Goal: Task Accomplishment & Management: Complete application form

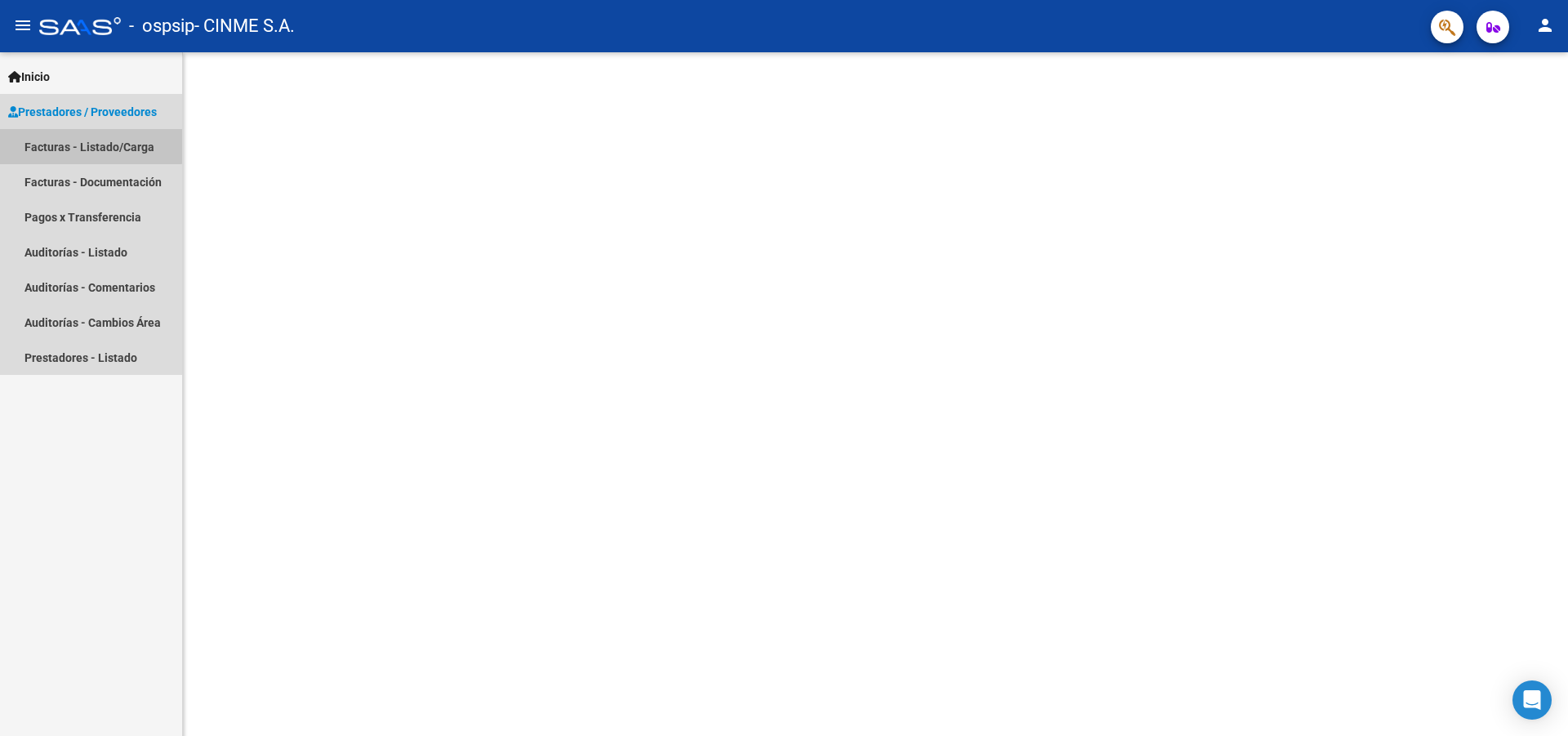
click at [72, 145] on link "Facturas - Listado/Carga" at bounding box center [91, 147] width 182 height 35
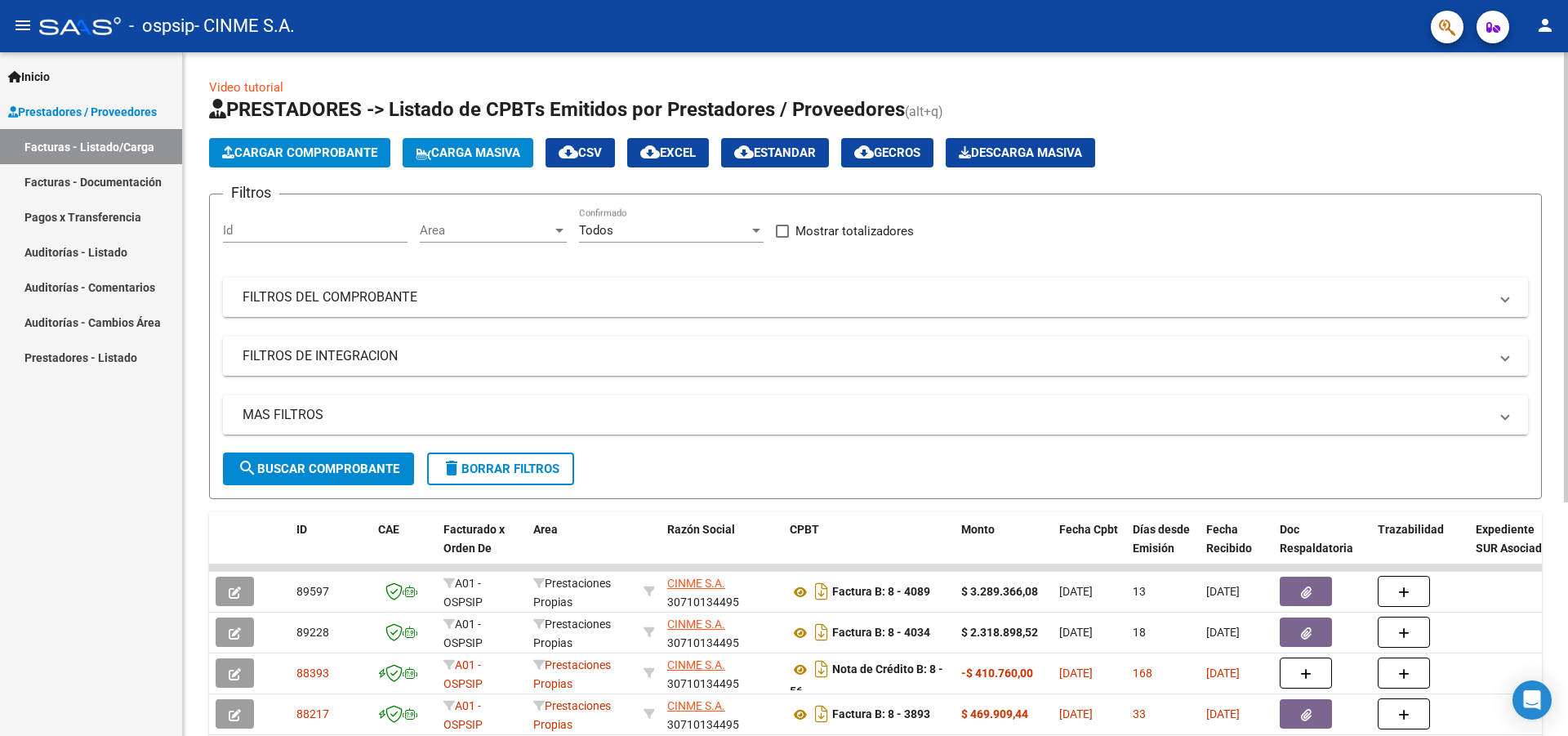
click at [332, 152] on span "Cargar Comprobante" at bounding box center [300, 152] width 155 height 15
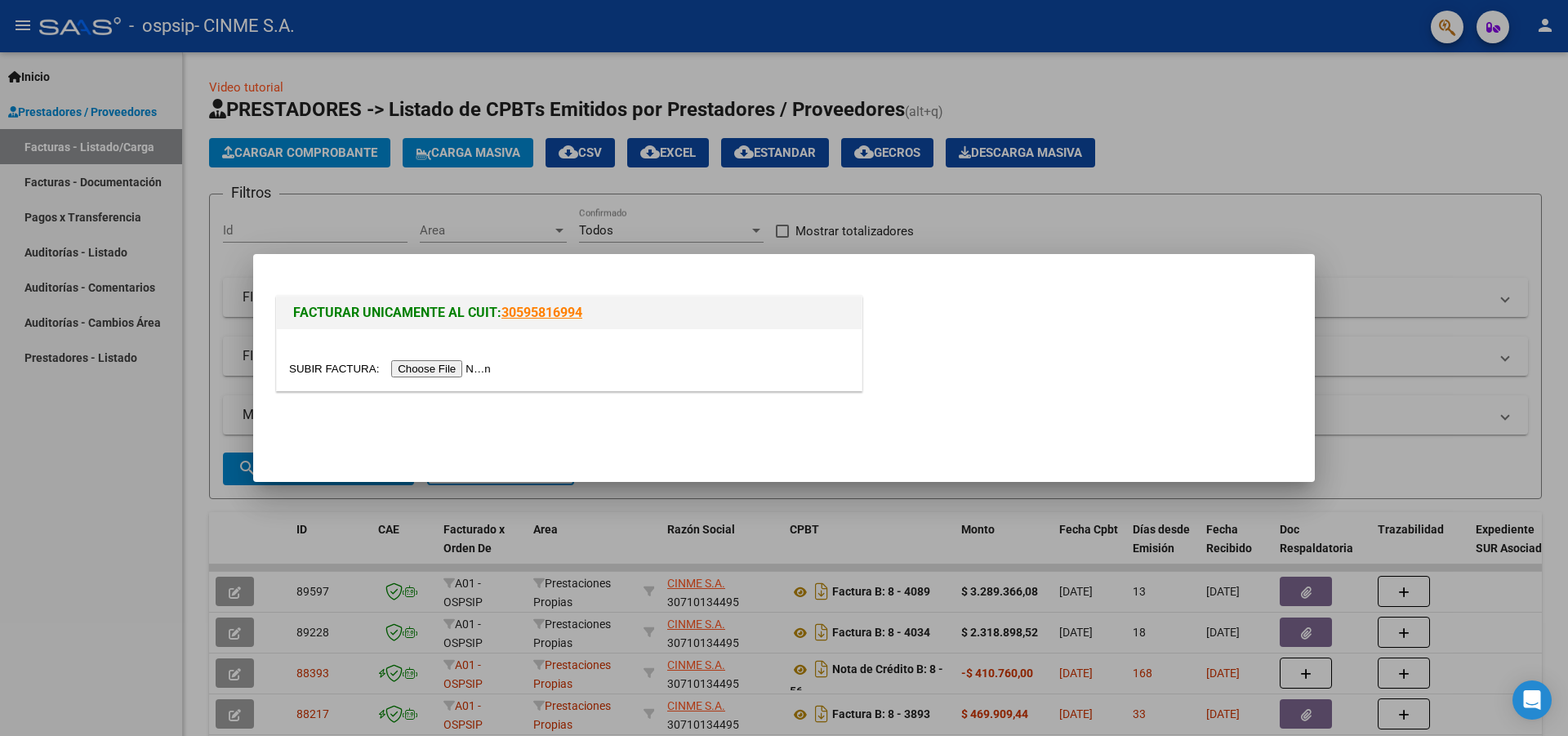
click at [470, 367] on input "file" at bounding box center [392, 369] width 207 height 18
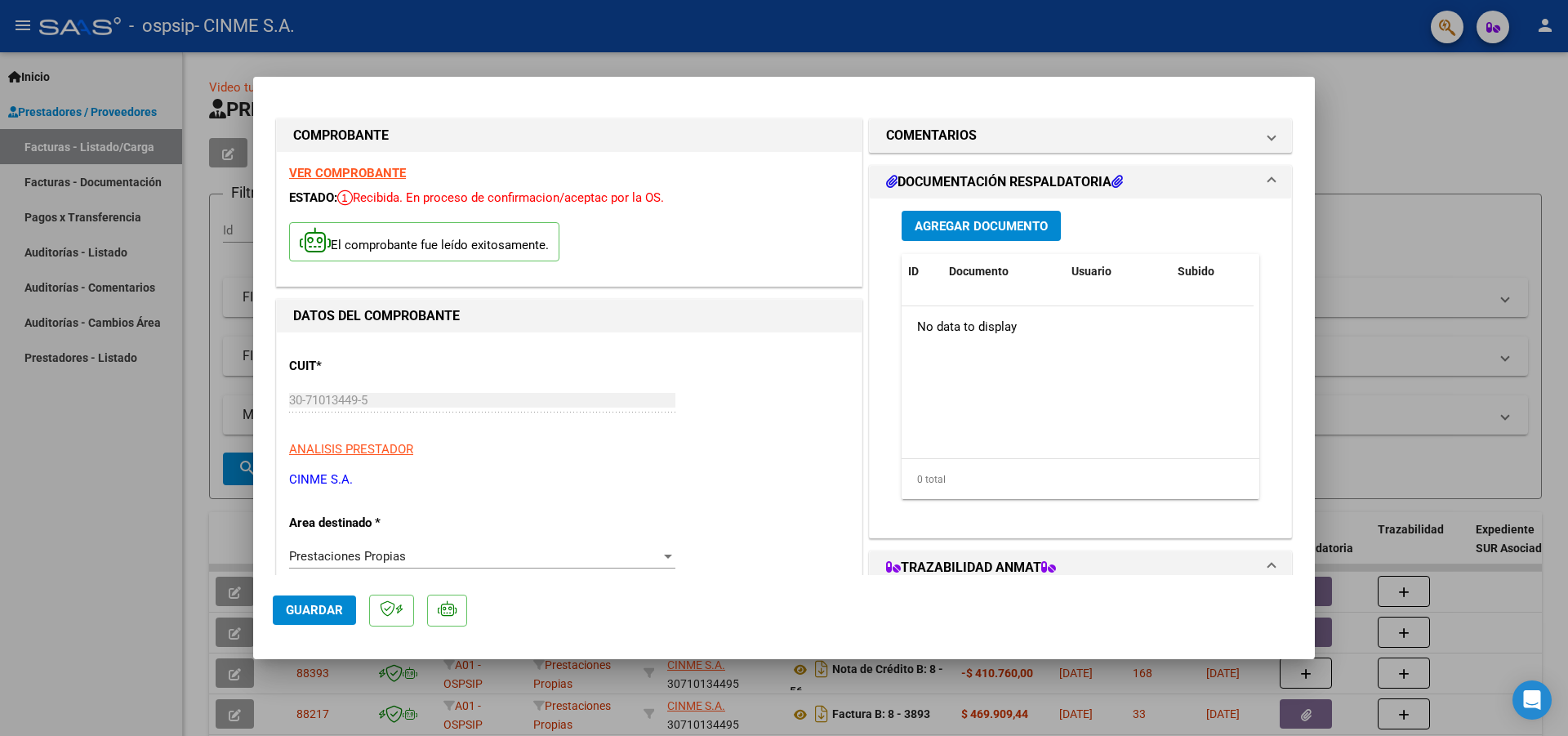
click at [996, 222] on span "Agregar Documento" at bounding box center [981, 225] width 133 height 15
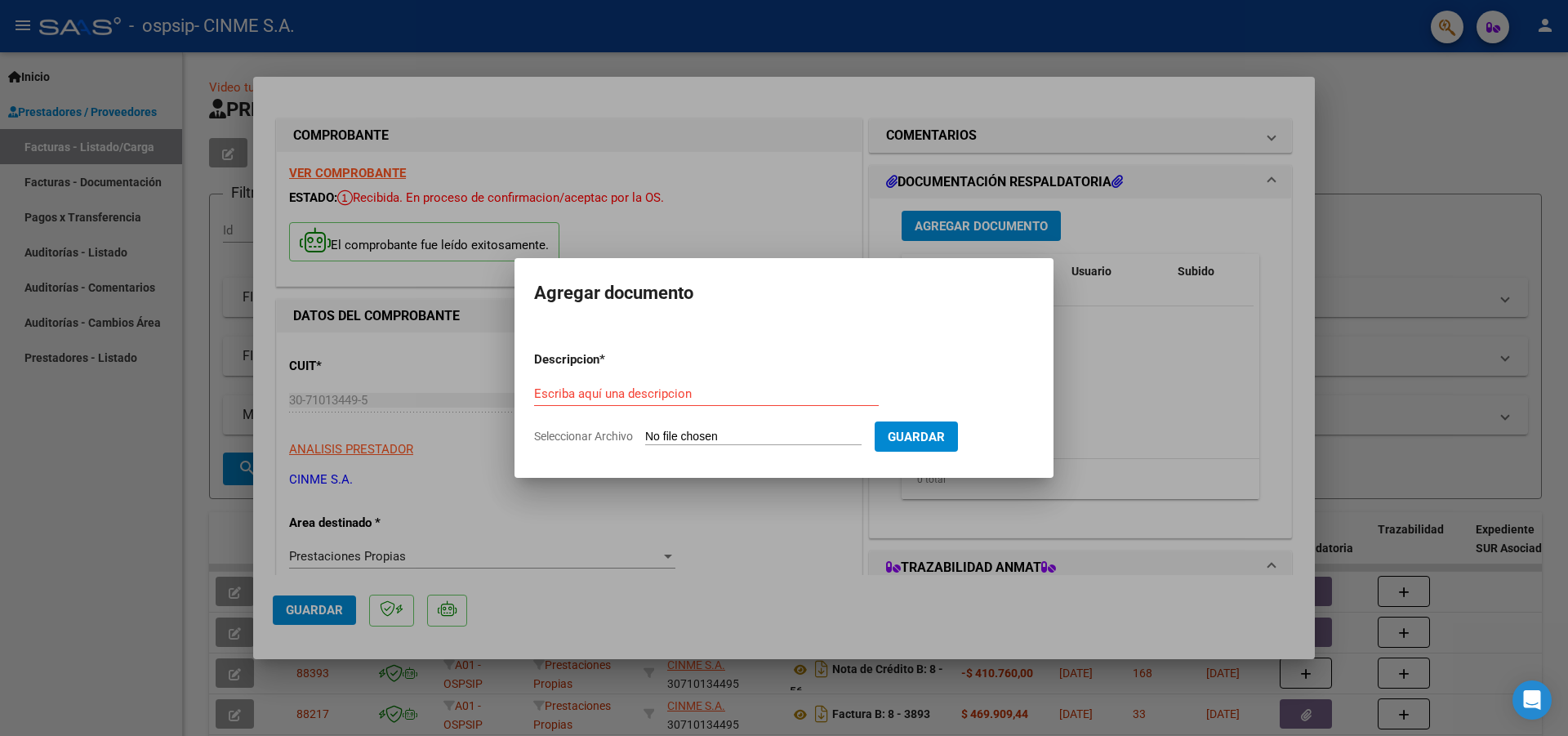
click at [606, 435] on span "Seleccionar Archivo" at bounding box center [583, 436] width 99 height 13
click at [645, 435] on input "Seleccionar Archivo" at bounding box center [753, 438] width 216 height 16
type input "C:\fakepath\NC OSPSIP MARZO25.pdf"
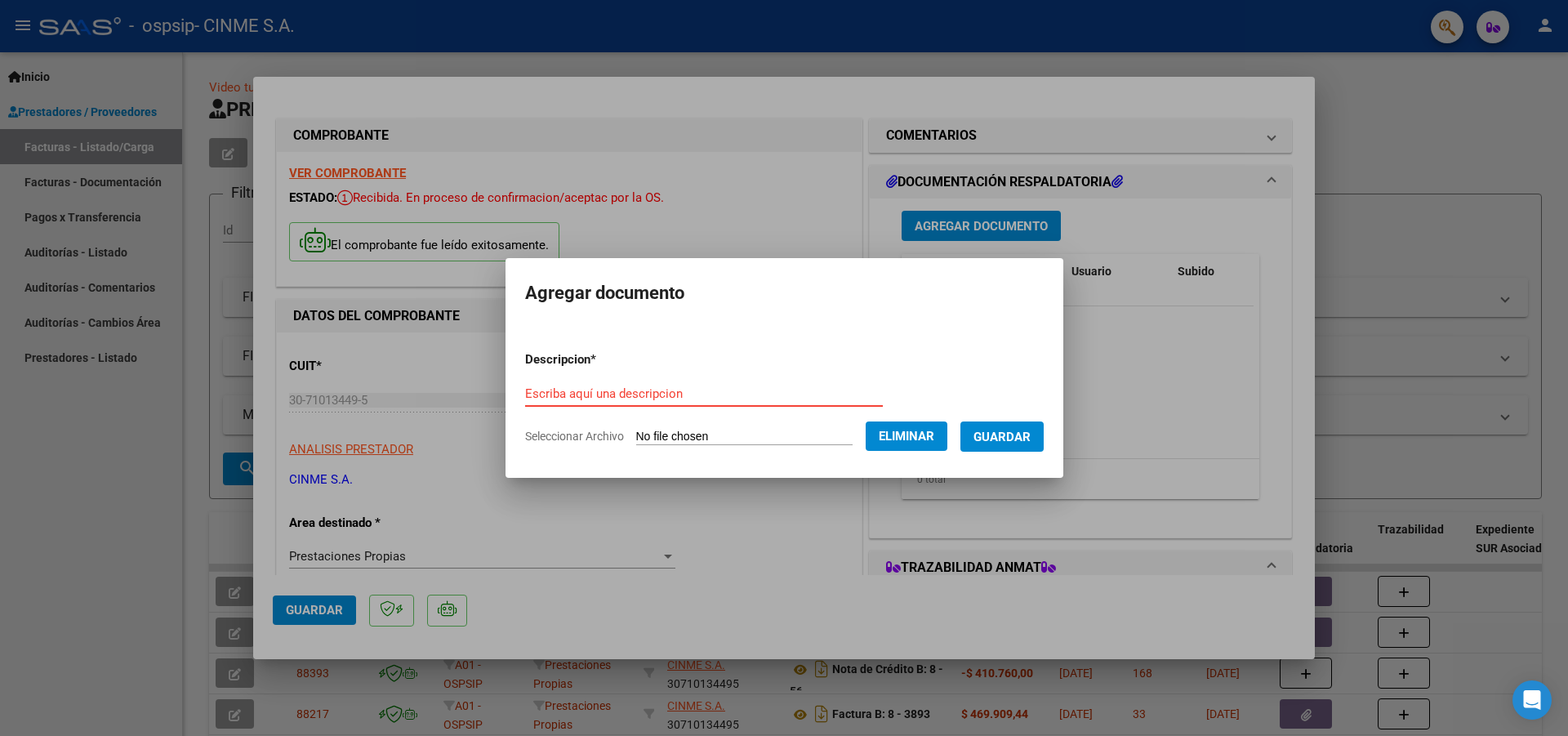
click at [525, 391] on input "Escriba aquí una descripcion" at bounding box center [703, 393] width 357 height 15
type input "NC factura 2808"
click at [1019, 435] on span "Guardar" at bounding box center [1002, 437] width 57 height 15
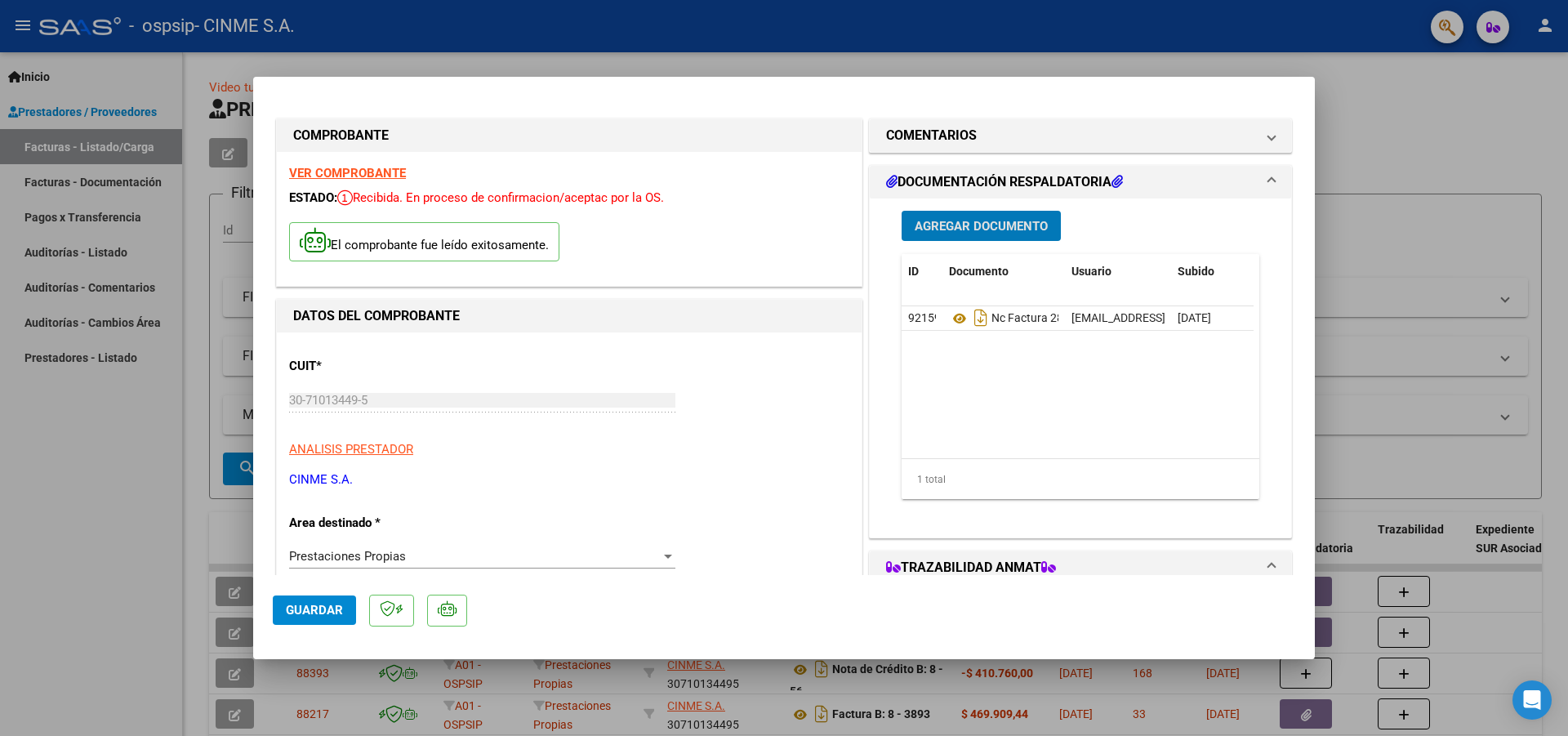
click at [1395, 121] on div at bounding box center [784, 368] width 1568 height 736
type input "$ 0,00"
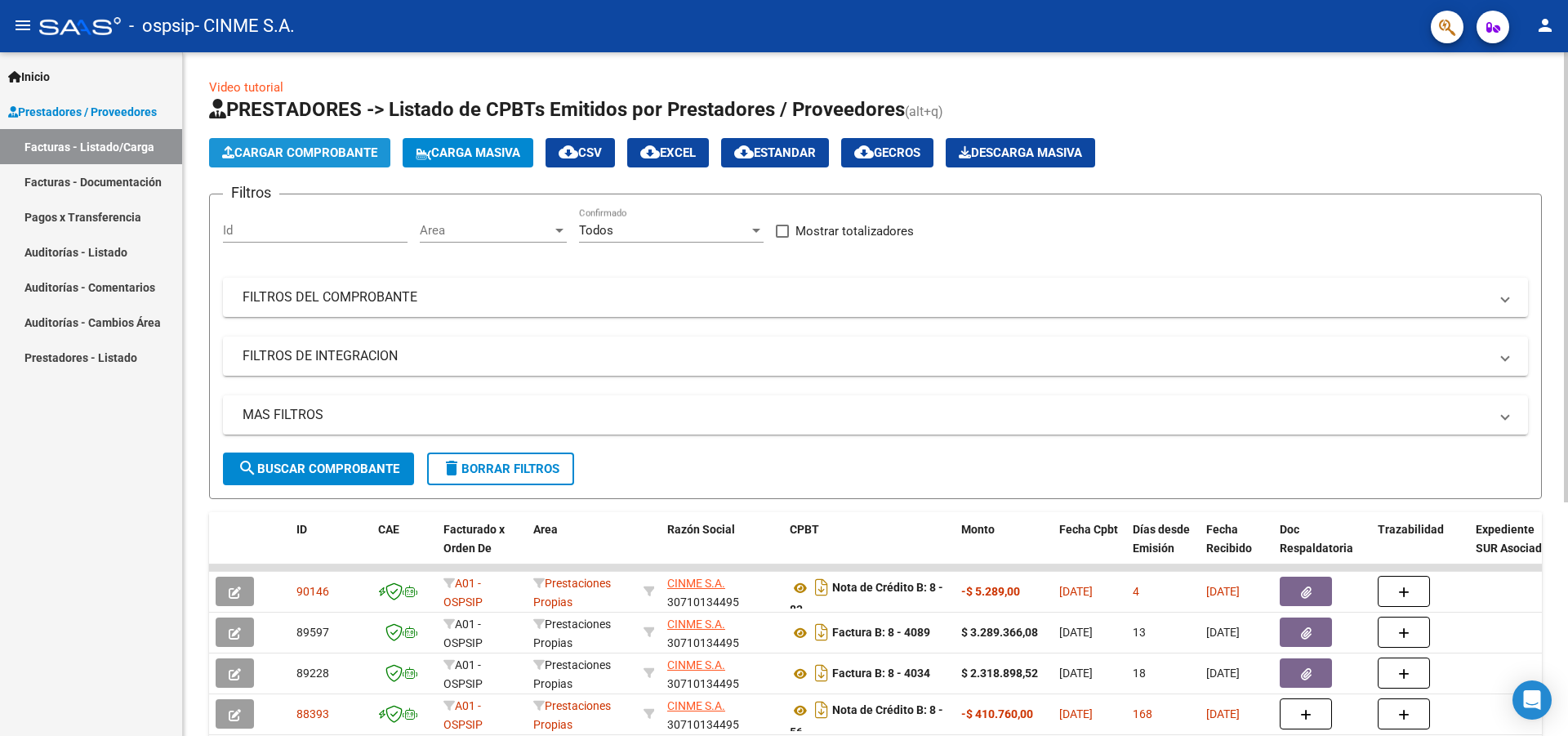
click at [332, 150] on span "Cargar Comprobante" at bounding box center [300, 152] width 155 height 15
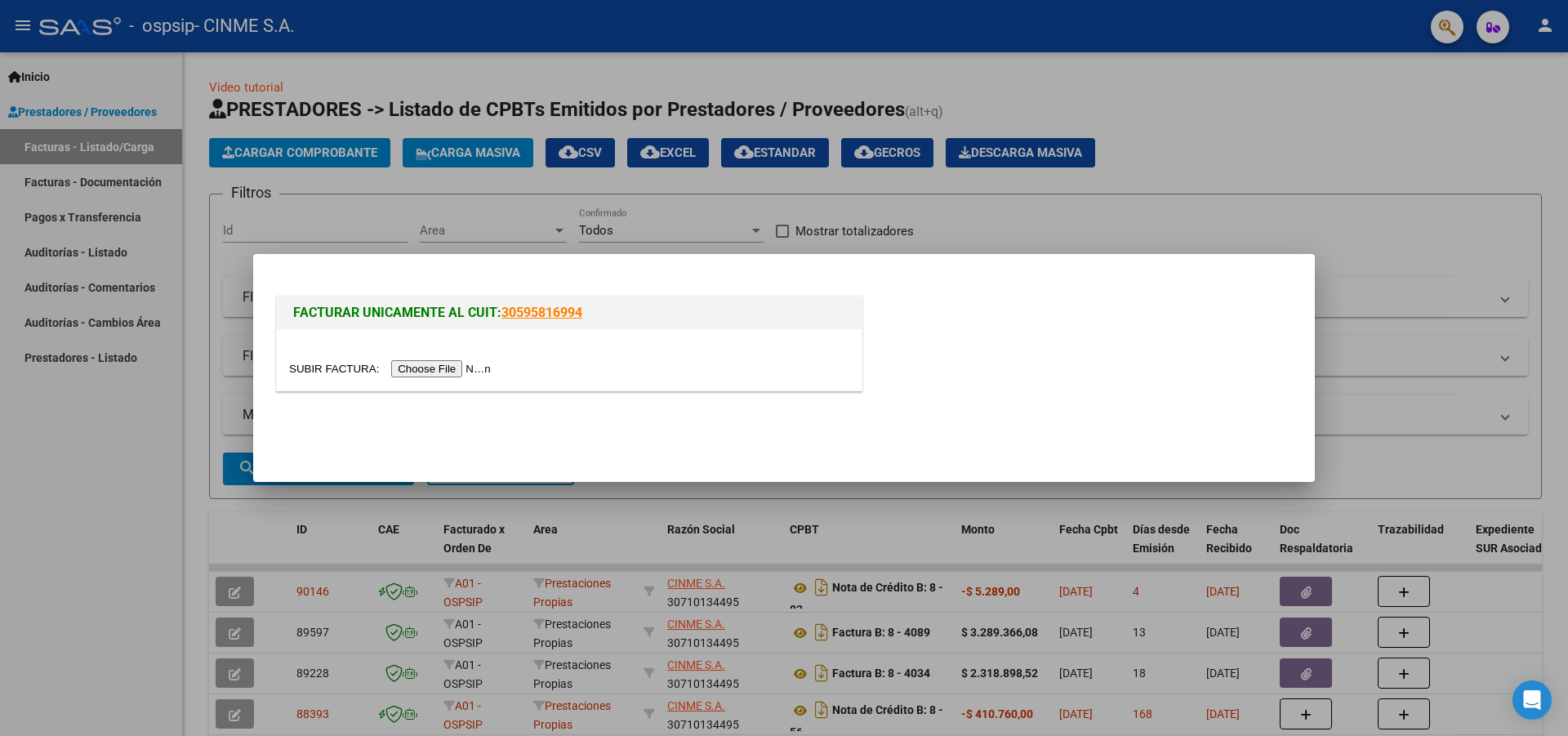
click at [428, 370] on input "file" at bounding box center [392, 369] width 207 height 18
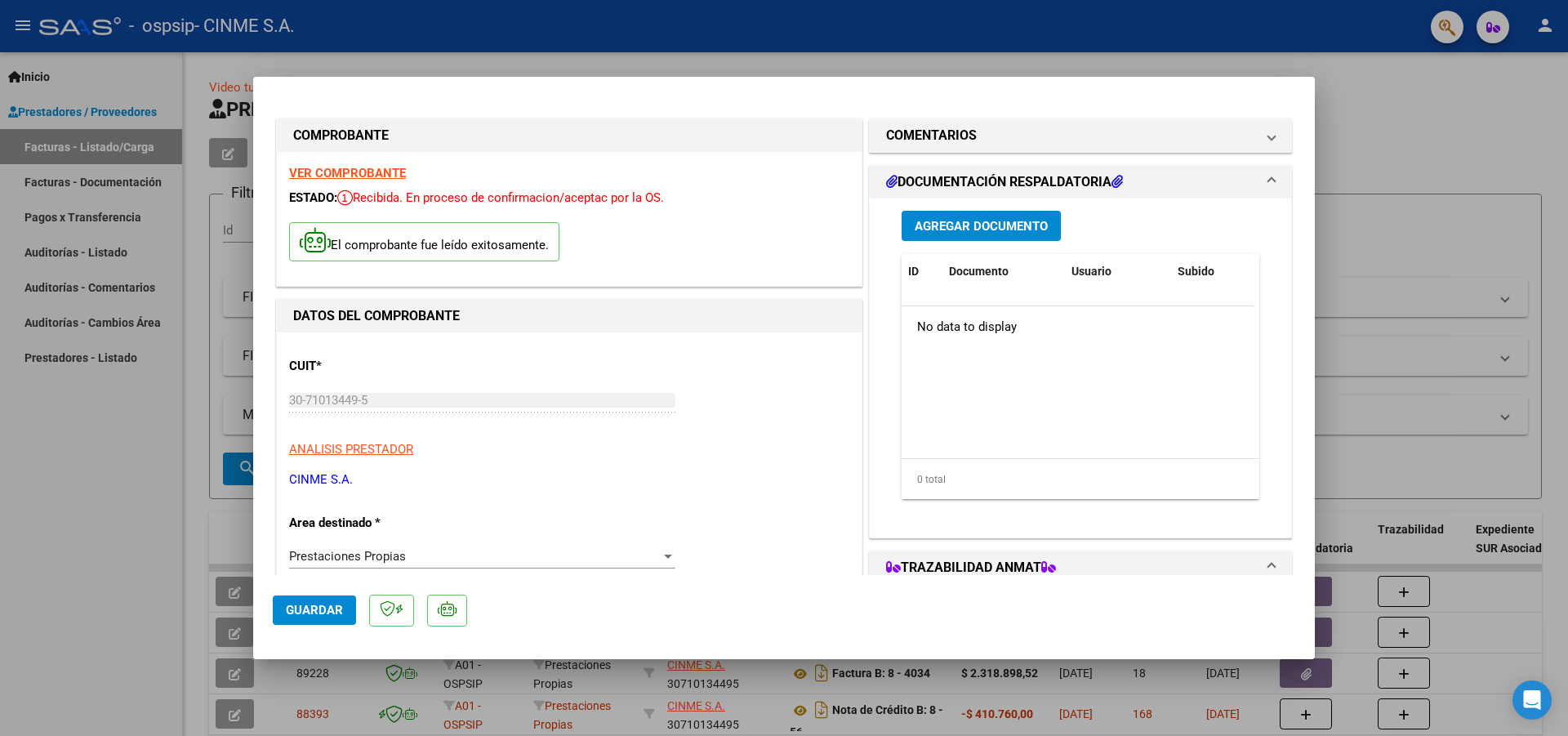
click at [960, 225] on span "Agregar Documento" at bounding box center [981, 225] width 133 height 15
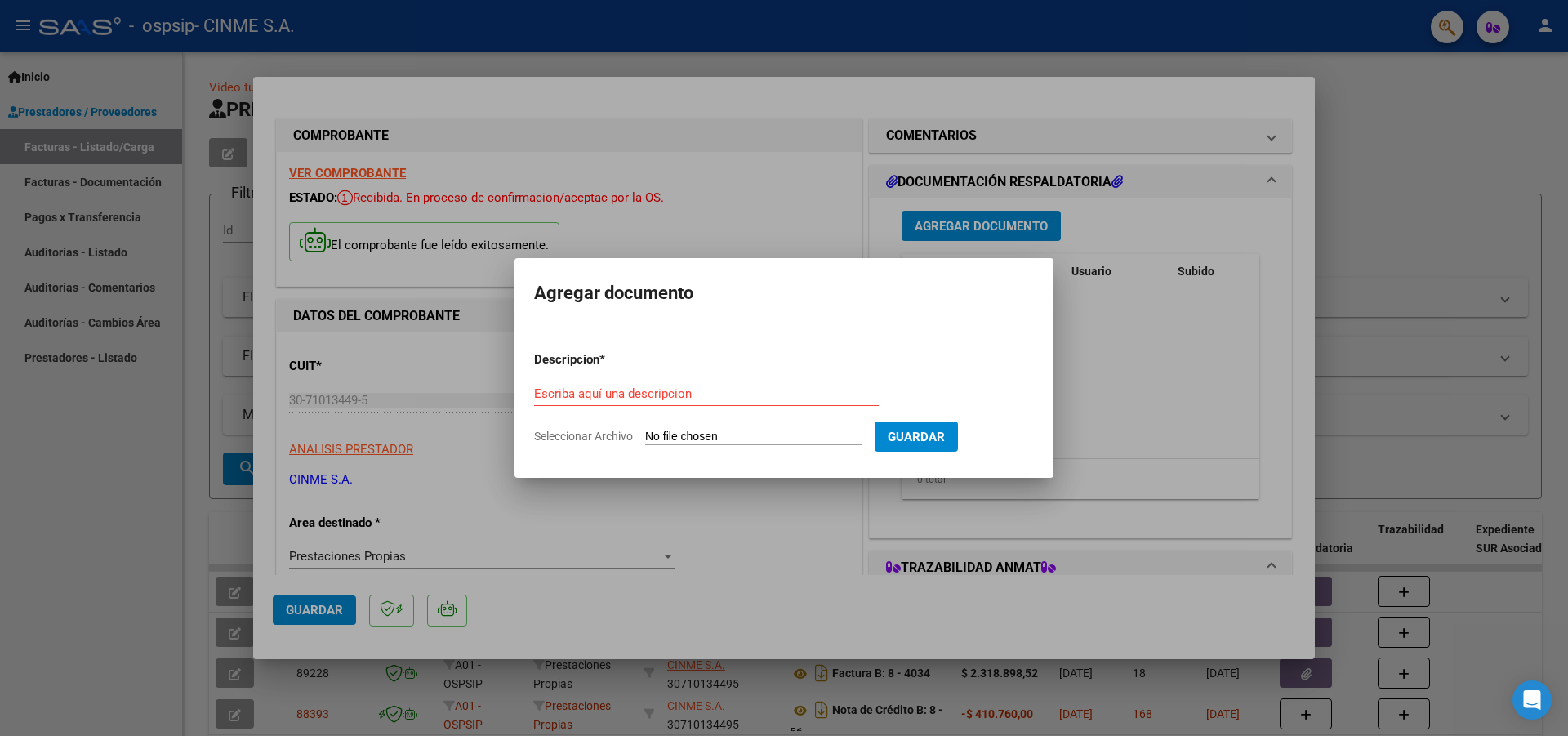
click at [585, 438] on span "Seleccionar Archivo" at bounding box center [583, 436] width 99 height 13
click at [645, 438] on input "Seleccionar Archivo" at bounding box center [753, 438] width 216 height 16
type input "C:\fakepath\OSPSIP POR DEBITO MARZO 2025.pdf"
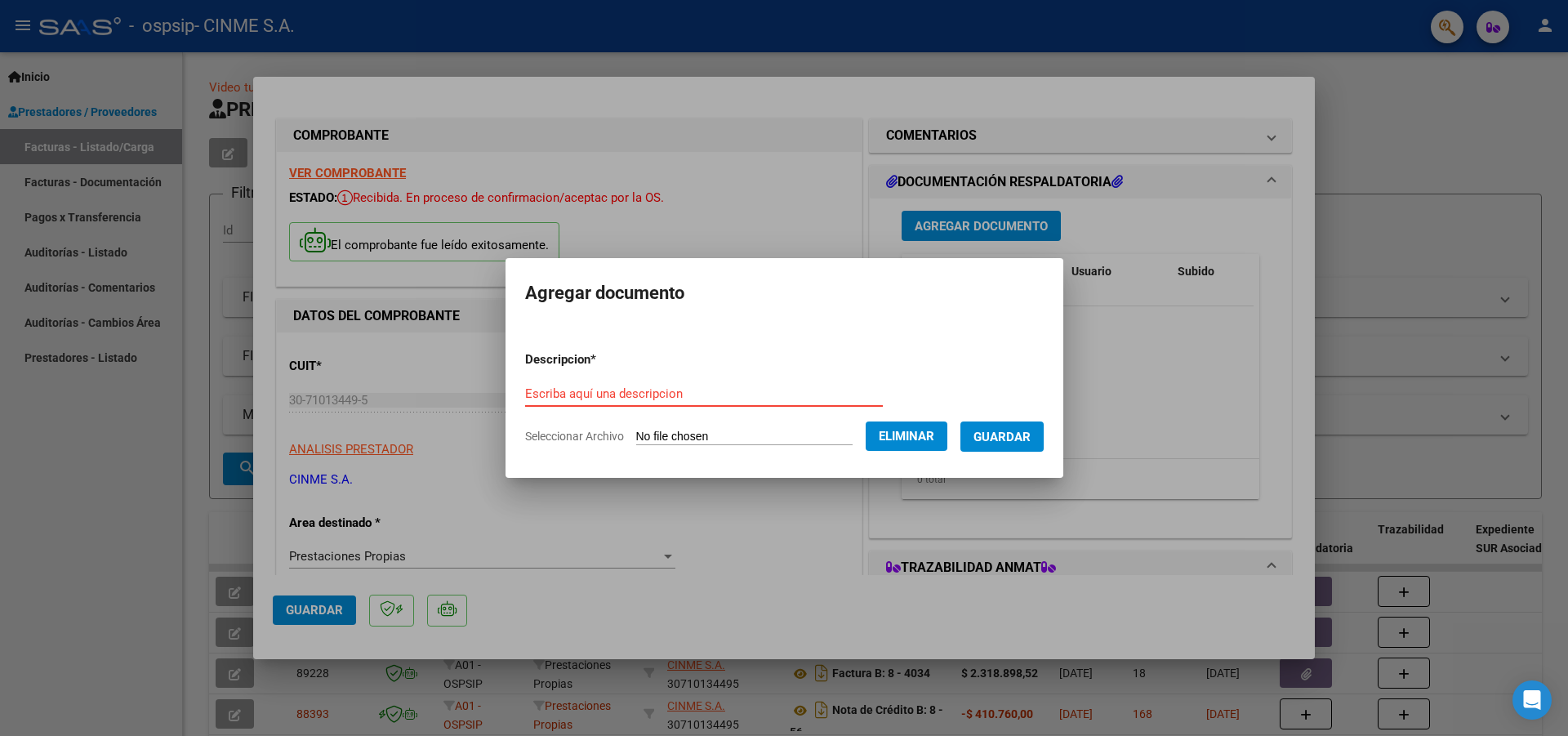
click at [528, 396] on input "Escriba aquí una descripcion" at bounding box center [703, 393] width 357 height 15
type input "O"
type input "por [PERSON_NAME]"
click at [1022, 443] on span "Guardar" at bounding box center [1002, 437] width 57 height 15
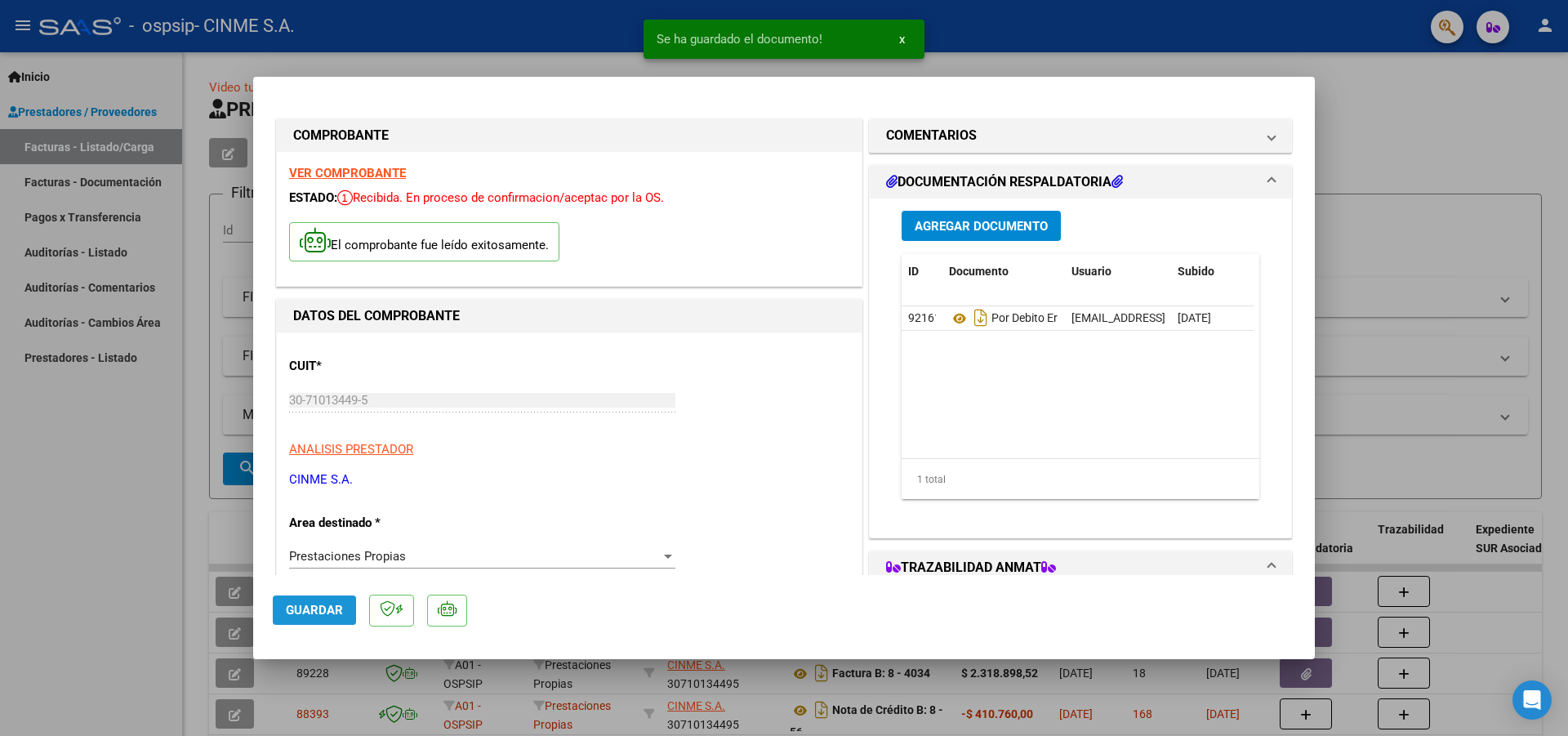
click at [281, 608] on button "Guardar" at bounding box center [314, 611] width 83 height 29
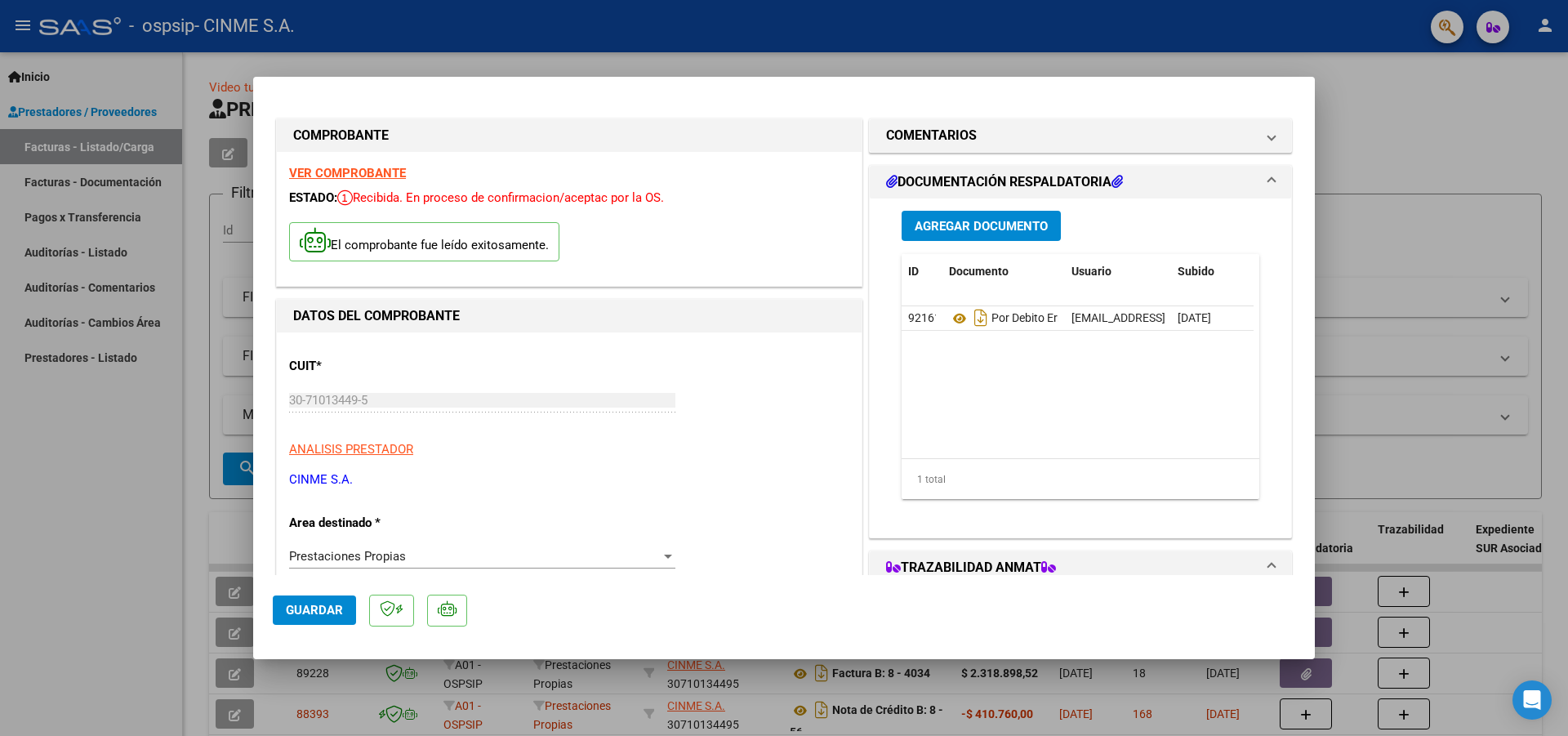
click at [1439, 91] on div at bounding box center [784, 368] width 1568 height 736
type input "$ 0,00"
